Goal: Navigation & Orientation: Find specific page/section

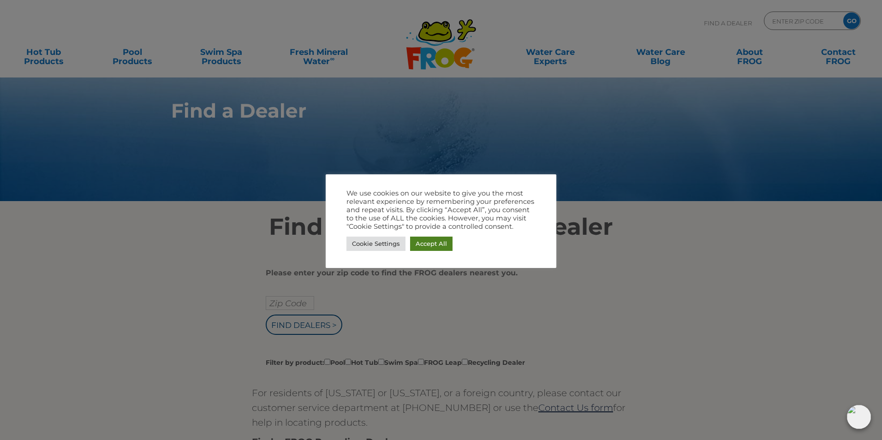
click at [442, 245] on link "Accept All" at bounding box center [431, 244] width 42 height 14
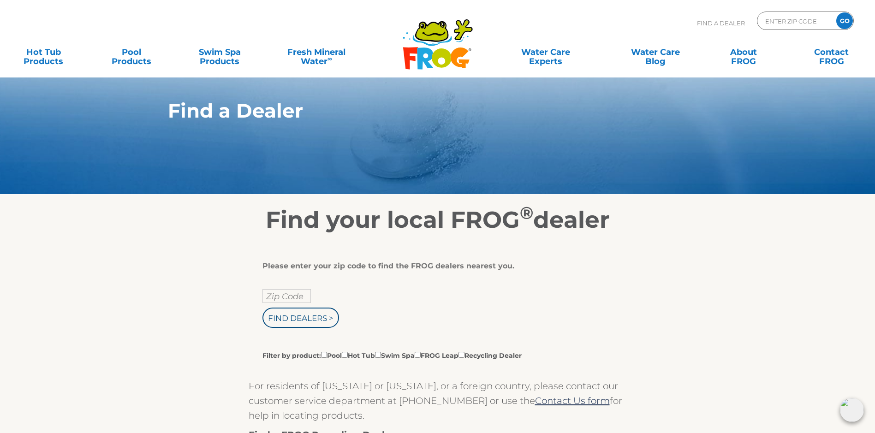
click at [292, 303] on input "text" at bounding box center [287, 296] width 48 height 14
type input "73505"
click at [311, 320] on input "Find Dealers >" at bounding box center [301, 318] width 77 height 20
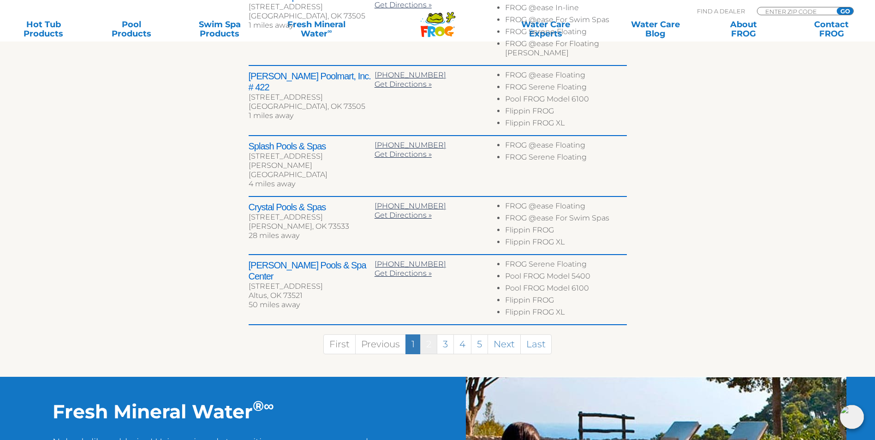
click at [426, 335] on link "2" at bounding box center [428, 345] width 17 height 20
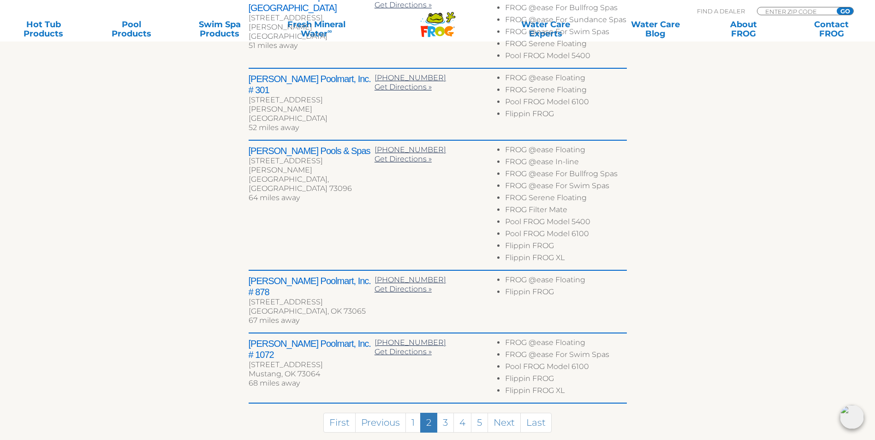
scroll to position [533, 0]
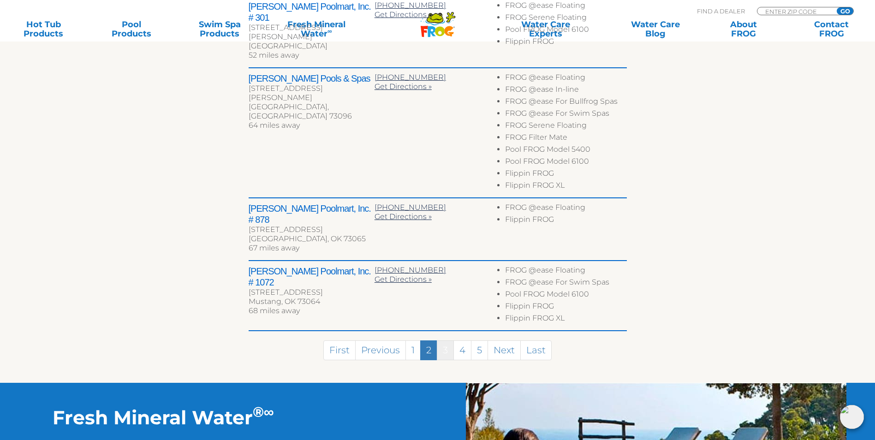
click at [454, 341] on link "3" at bounding box center [445, 351] width 17 height 20
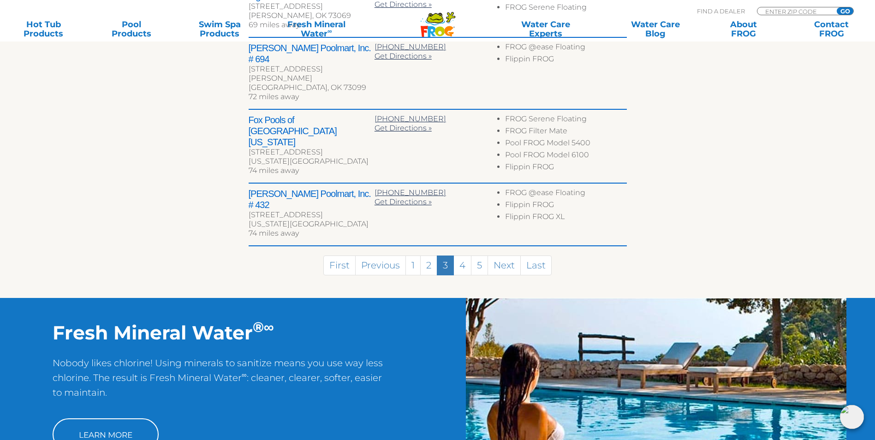
scroll to position [418, 0]
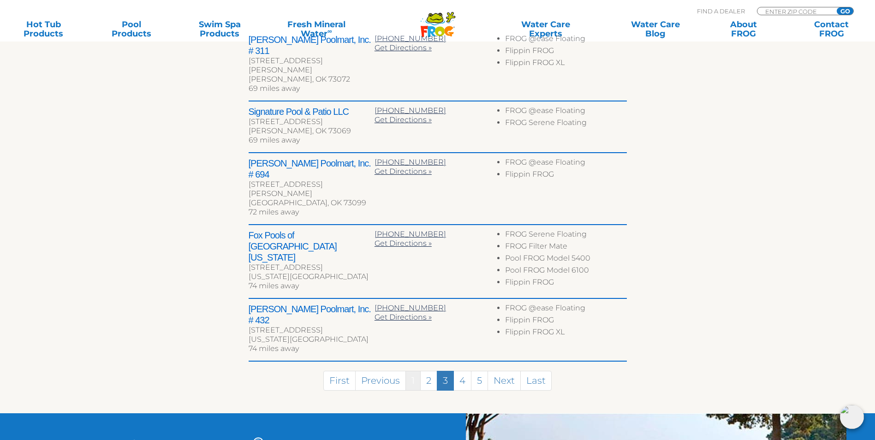
click at [410, 371] on link "1" at bounding box center [413, 381] width 15 height 20
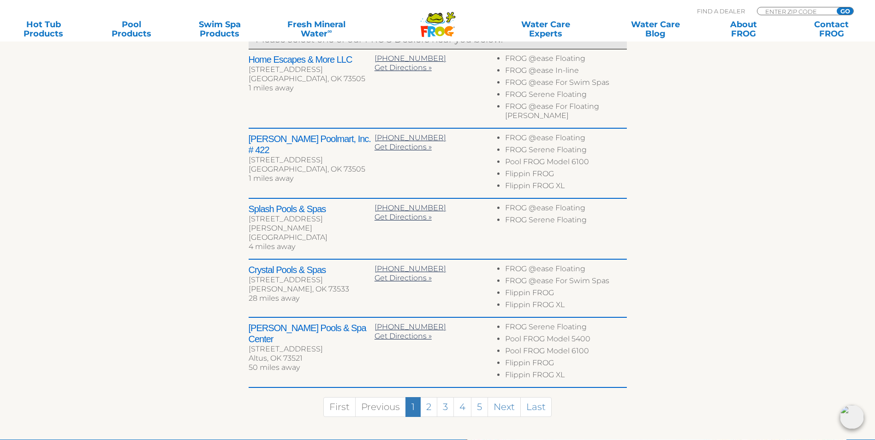
scroll to position [280, 0]
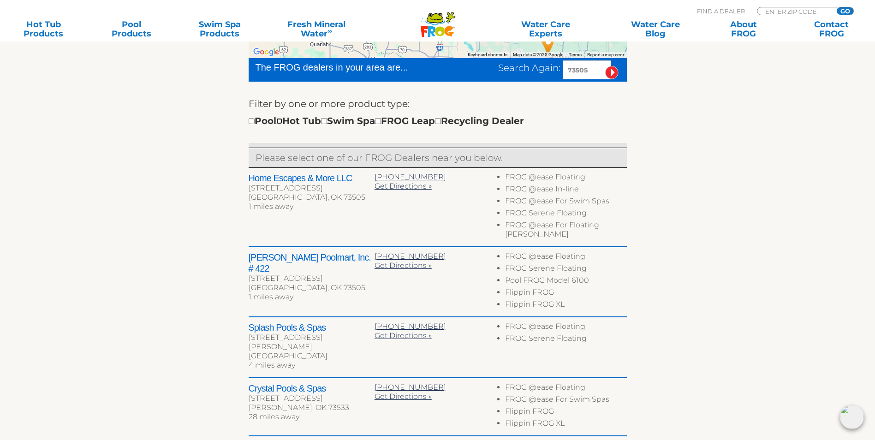
click at [282, 124] on input "checkbox" at bounding box center [279, 121] width 6 height 6
checkbox input "true"
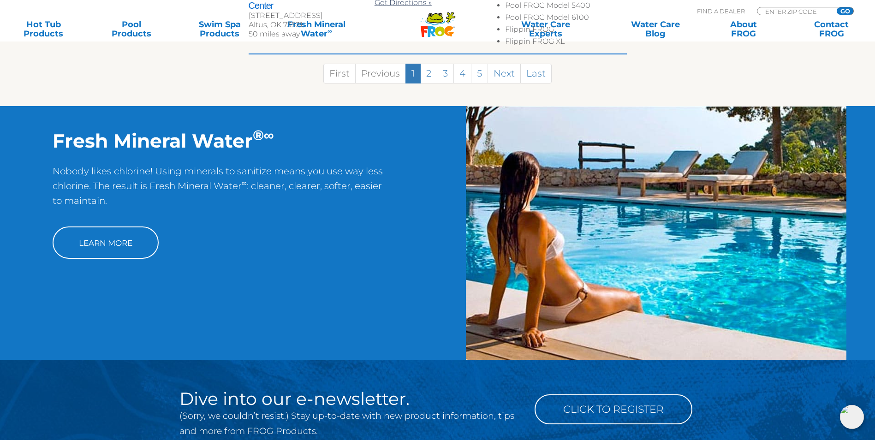
scroll to position [483, 0]
